Goal: Task Accomplishment & Management: Manage account settings

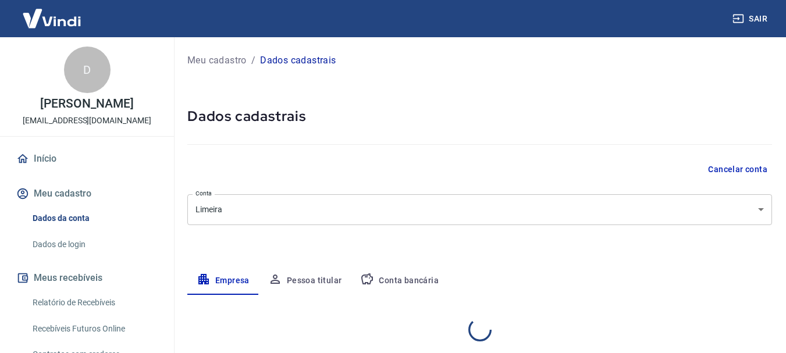
select select "SP"
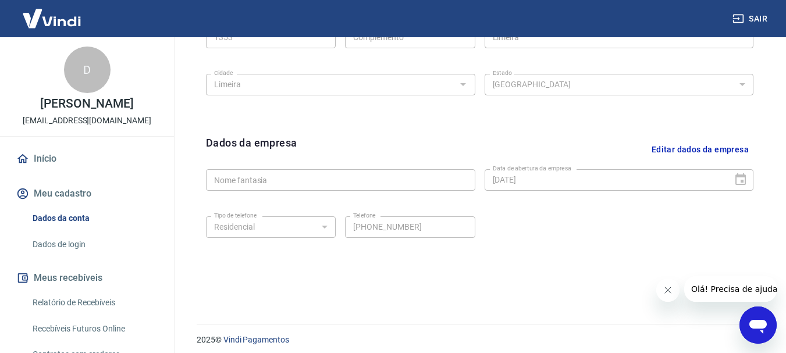
scroll to position [486, 0]
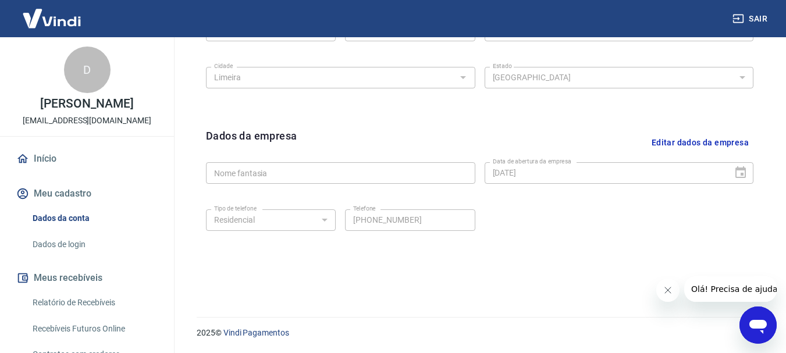
click at [576, 232] on div "Tipo de telefone Residencial Comercial Tipo de telefone Telefone [PHONE_NUMBER]…" at bounding box center [479, 228] width 547 height 47
click at [627, 234] on div "Tipo de telefone Residencial Comercial Tipo de telefone Telefone [PHONE_NUMBER]…" at bounding box center [479, 228] width 547 height 47
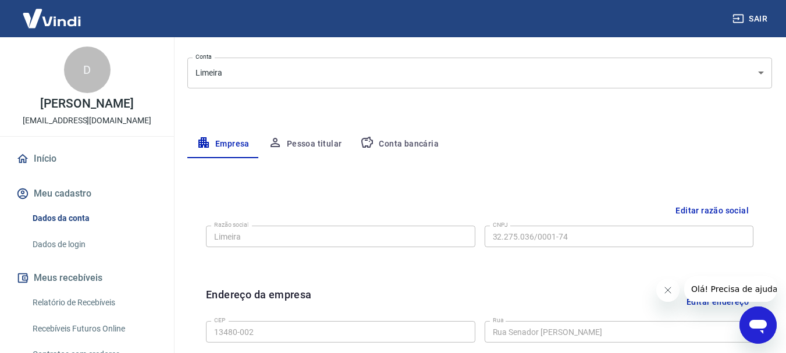
scroll to position [0, 0]
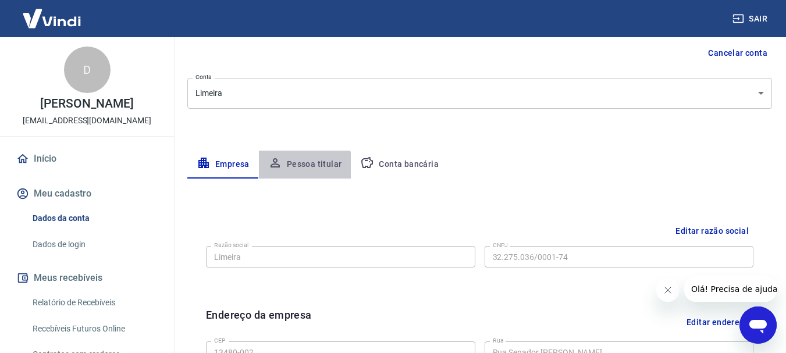
click at [299, 166] on button "Pessoa titular" at bounding box center [305, 165] width 92 height 28
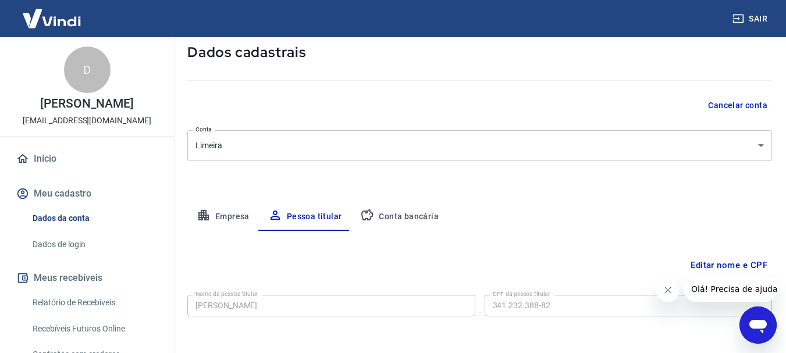
scroll to position [112, 0]
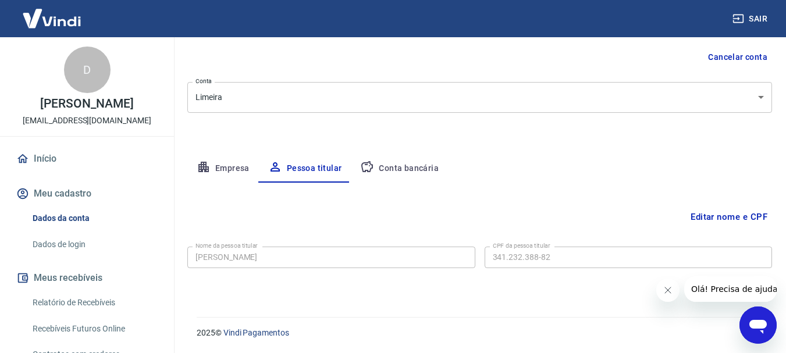
click at [591, 205] on div "Editar nome e CPF Nome da pessoa titular [PERSON_NAME] Nome da pessoa titular C…" at bounding box center [479, 236] width 584 height 106
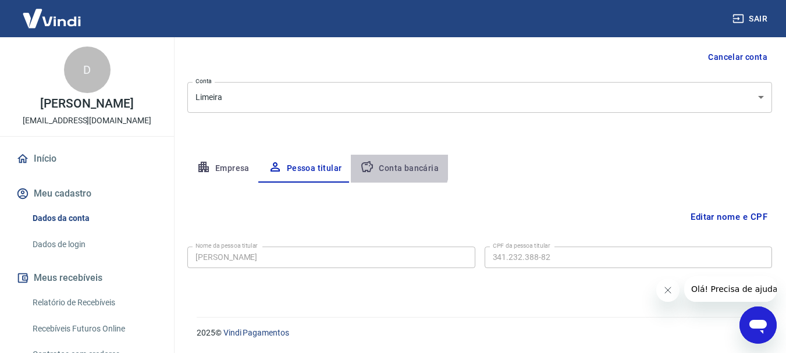
click at [381, 162] on button "Conta bancária" at bounding box center [399, 169] width 97 height 28
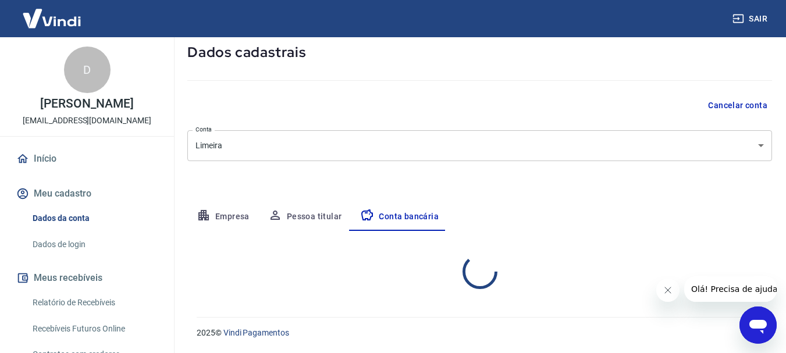
select select "1"
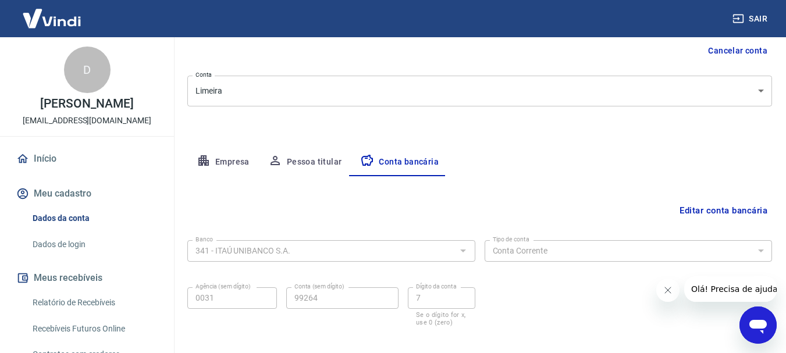
click at [238, 154] on button "Empresa" at bounding box center [223, 162] width 72 height 28
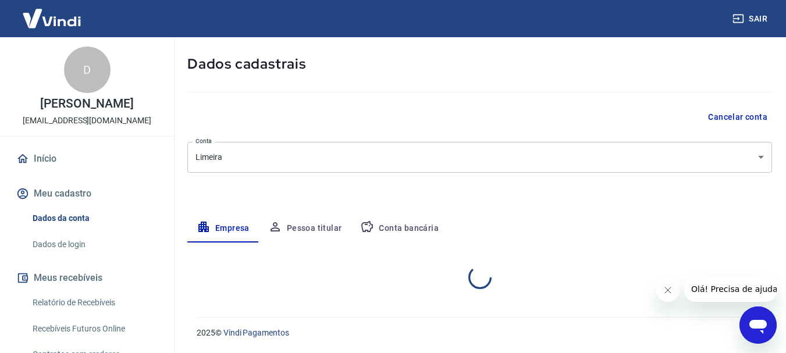
select select "SP"
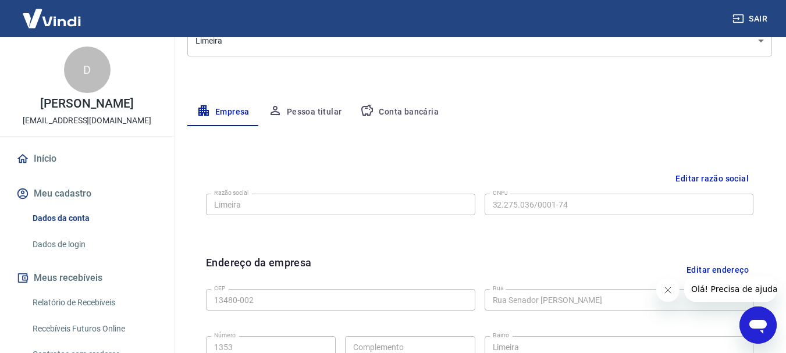
scroll to position [235, 0]
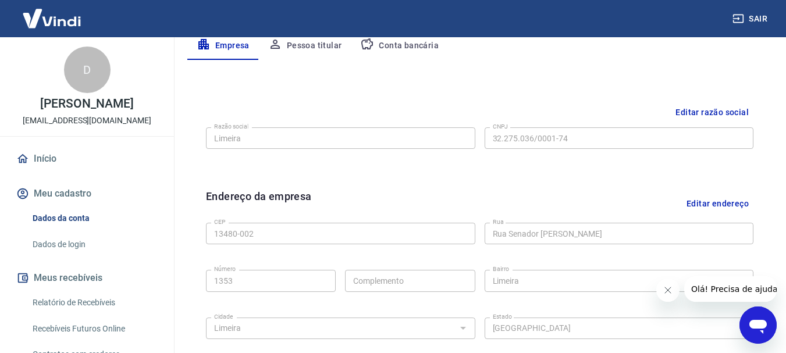
click at [97, 252] on link "Dados de login" at bounding box center [94, 245] width 132 height 24
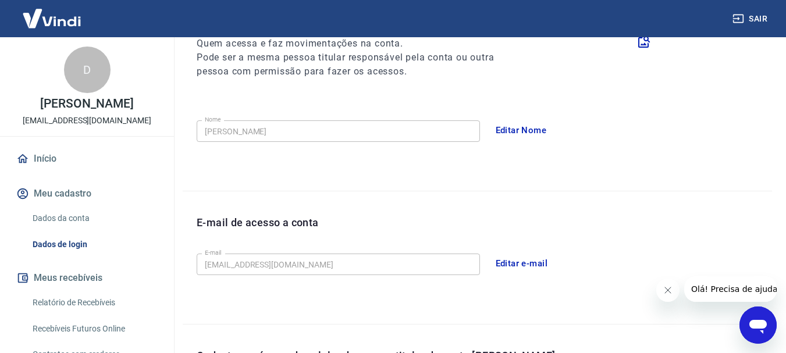
scroll to position [392, 0]
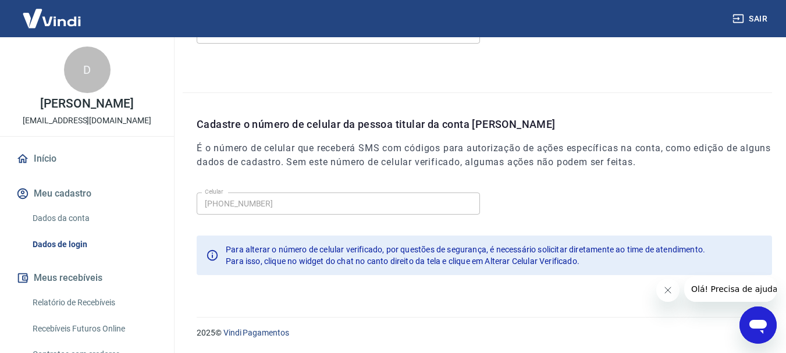
click at [576, 180] on div "Cadastre o número de celular da pessoa titular da conta [PERSON_NAME] É o númer…" at bounding box center [484, 152] width 575 height 72
click at [668, 288] on icon "Fechar mensagem da empresa" at bounding box center [666, 290] width 9 height 9
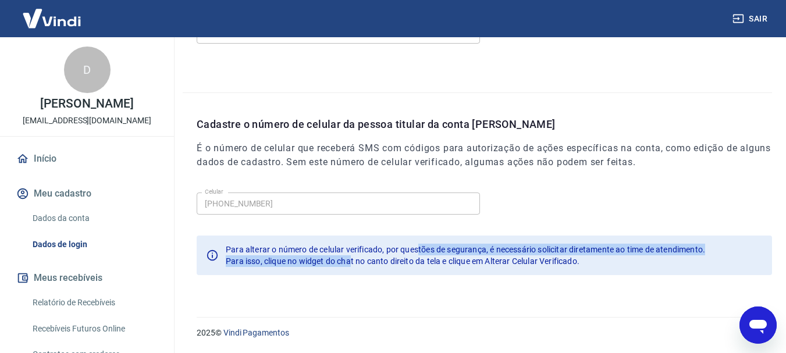
drag, startPoint x: 353, startPoint y: 255, endPoint x: 470, endPoint y: 247, distance: 117.1
click at [460, 247] on div "Para alterar o número de celular verificado, por questões de segurança, é neces…" at bounding box center [465, 255] width 479 height 33
click at [505, 254] on div "Para alterar o número de celular verificado, por questões de segurança, é neces…" at bounding box center [465, 250] width 479 height 12
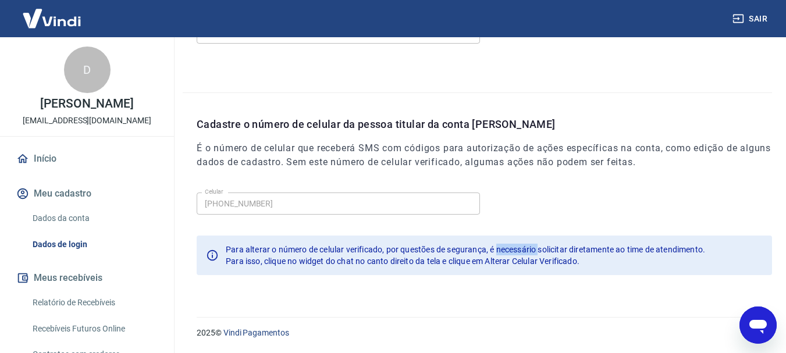
click at [505, 254] on div "Para alterar o número de celular verificado, por questões de segurança, é neces…" at bounding box center [465, 250] width 479 height 12
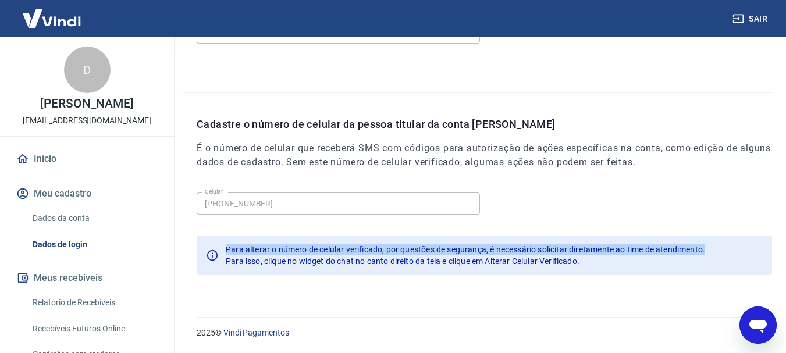
click at [505, 254] on div "Para alterar o número de celular verificado, por questões de segurança, é neces…" at bounding box center [465, 250] width 479 height 12
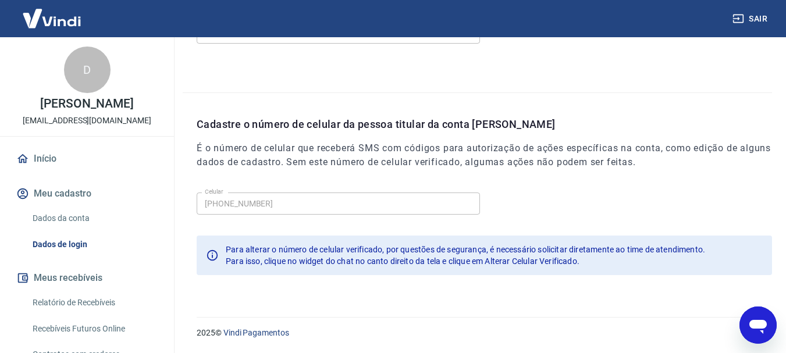
click at [505, 277] on div "Celular [PHONE_NUMBER] Celular Para alterar o número de celular verificado, por…" at bounding box center [484, 238] width 575 height 101
click at [497, 154] on h6 "É o número de celular que receberá SMS com códigos para autorização de ações es…" at bounding box center [484, 155] width 575 height 28
click at [526, 146] on h6 "É o número de celular que receberá SMS com códigos para autorização de ações es…" at bounding box center [484, 155] width 575 height 28
